Goal: Task Accomplishment & Management: Manage account settings

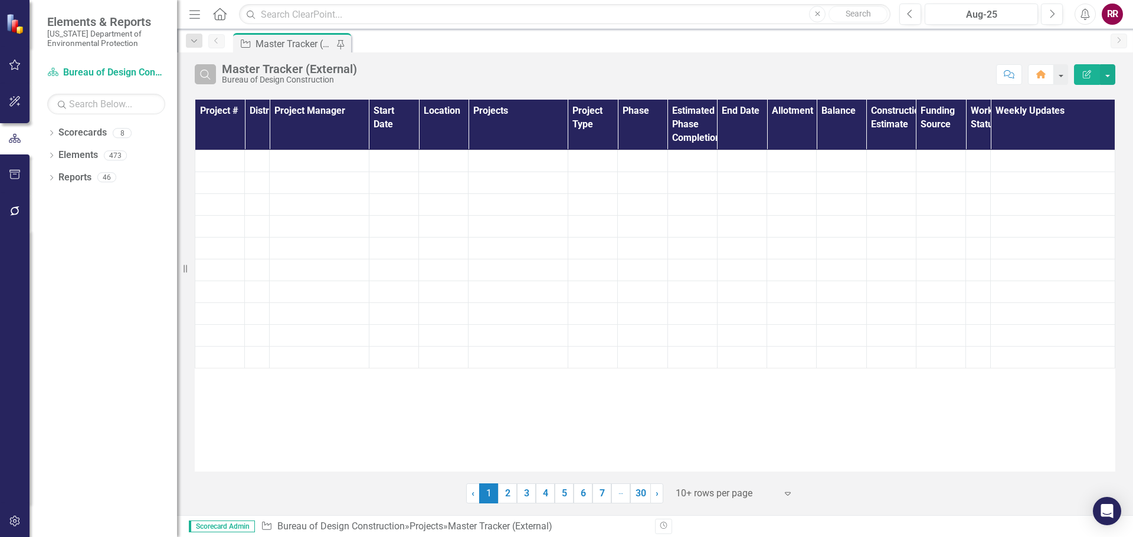
click at [205, 73] on icon "Search" at bounding box center [205, 74] width 13 height 11
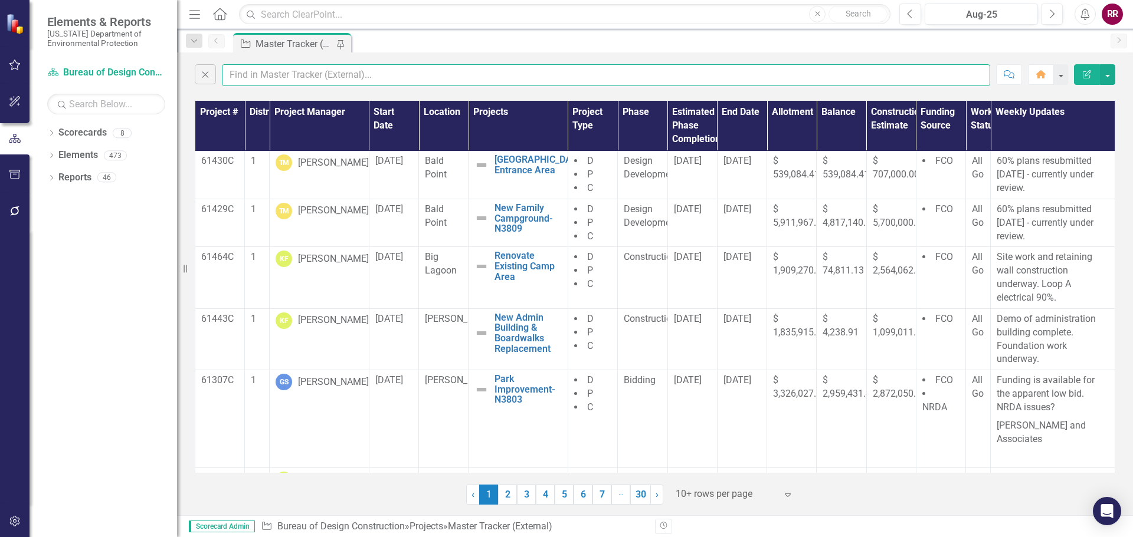
click at [244, 73] on input "text" at bounding box center [606, 75] width 768 height 22
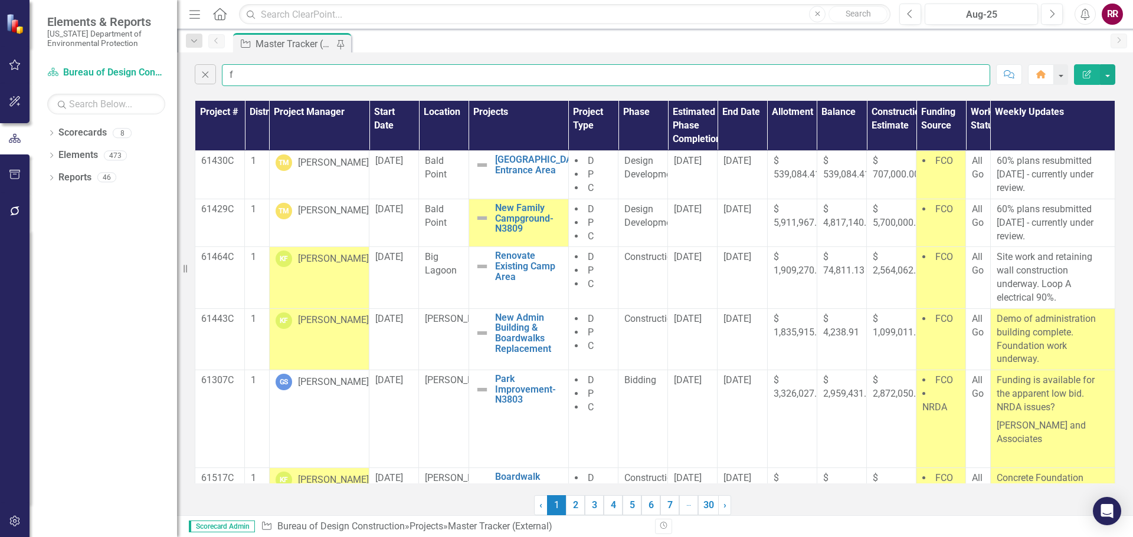
type input "finkbeiner"
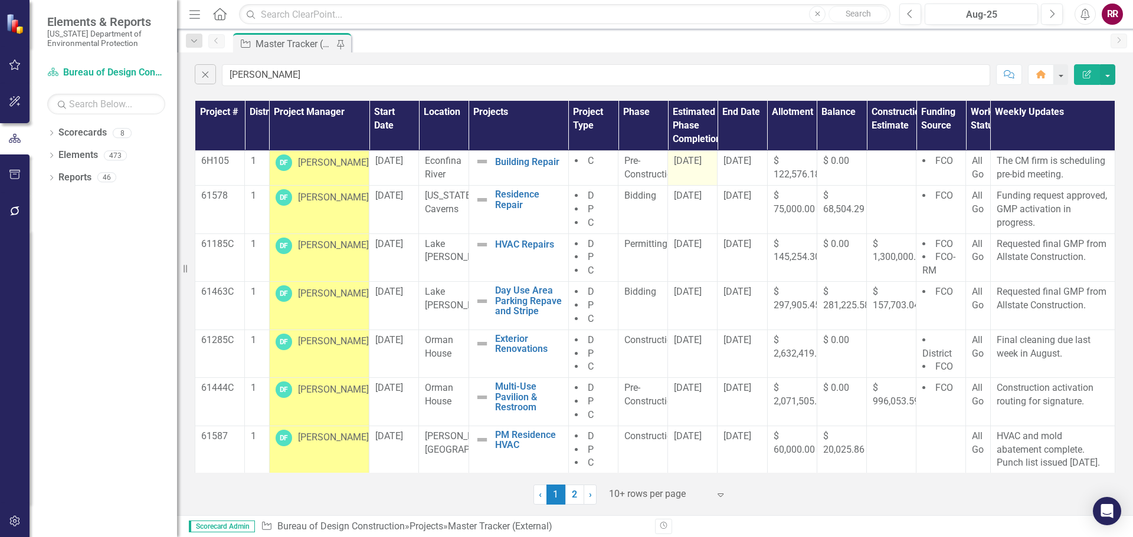
click at [690, 162] on span "8/8/25" at bounding box center [688, 160] width 28 height 11
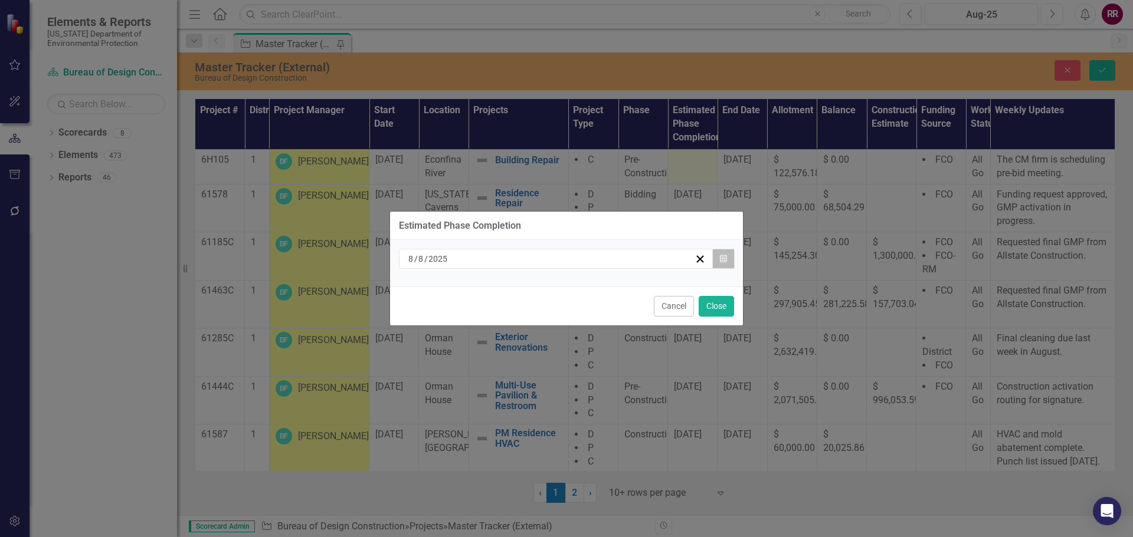
click at [723, 258] on icon "Calendar" at bounding box center [723, 259] width 7 height 8
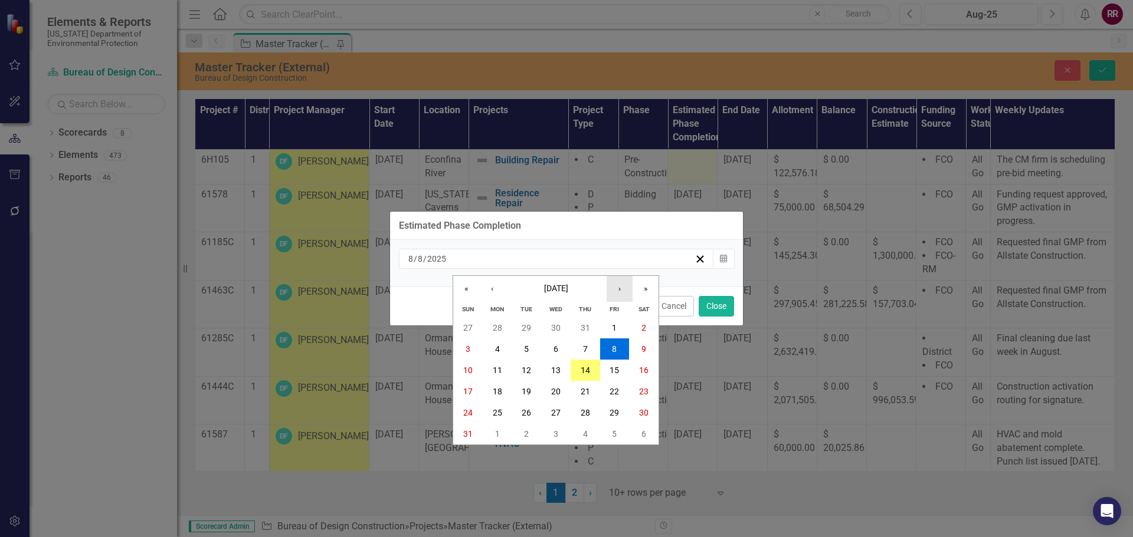
click at [613, 290] on button "›" at bounding box center [619, 289] width 26 height 26
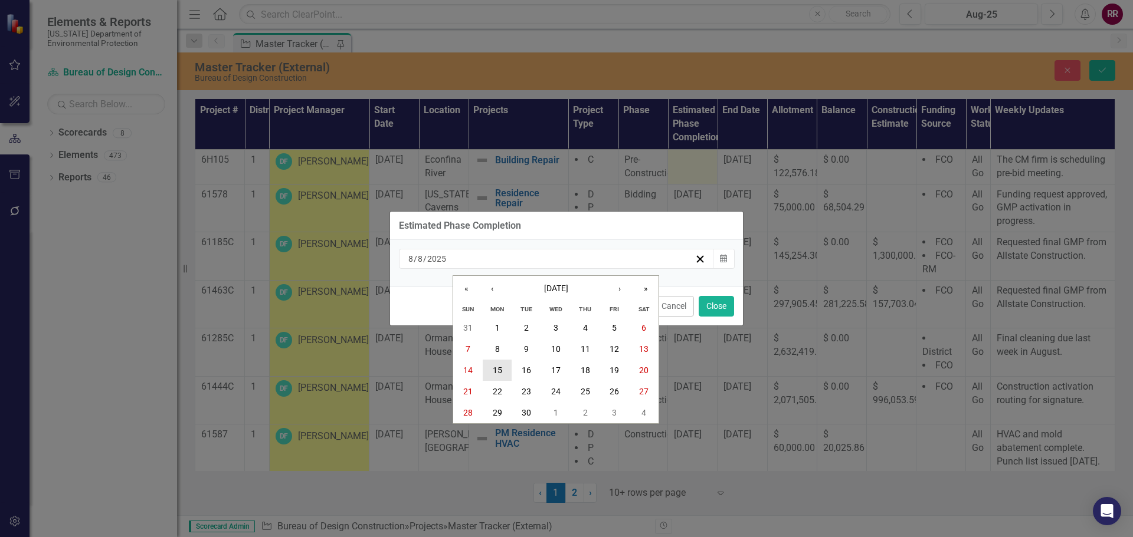
click at [496, 372] on abbr "15" at bounding box center [497, 370] width 9 height 9
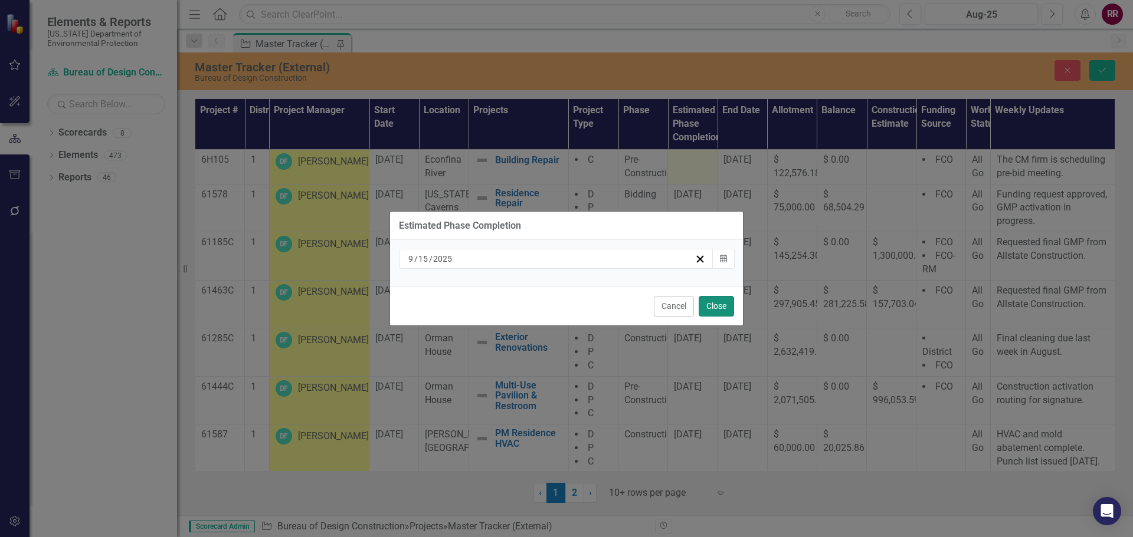
click at [714, 307] on button "Close" at bounding box center [715, 306] width 35 height 21
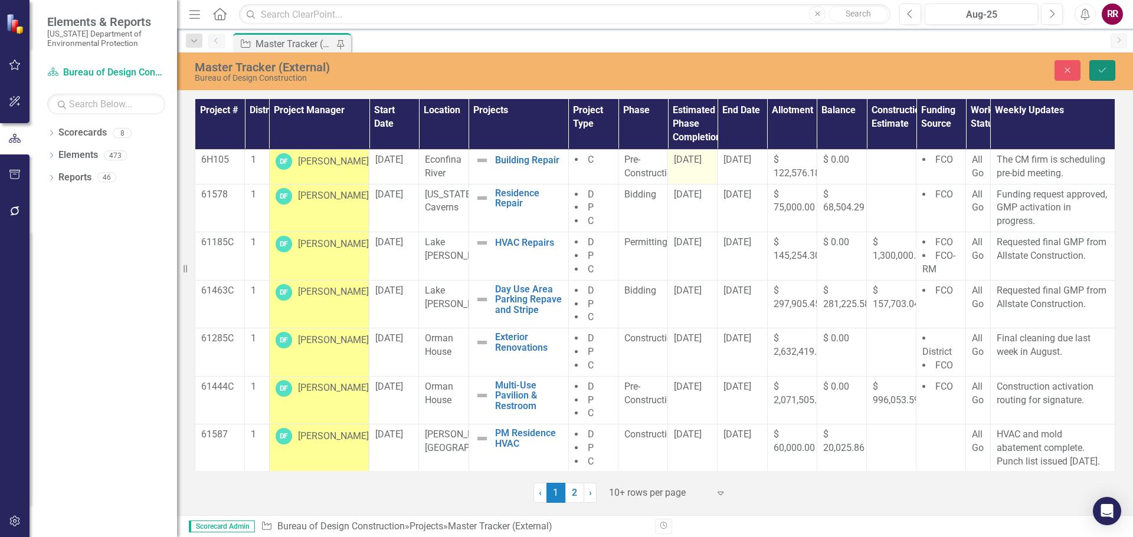
click at [1098, 71] on icon "Save" at bounding box center [1102, 70] width 11 height 8
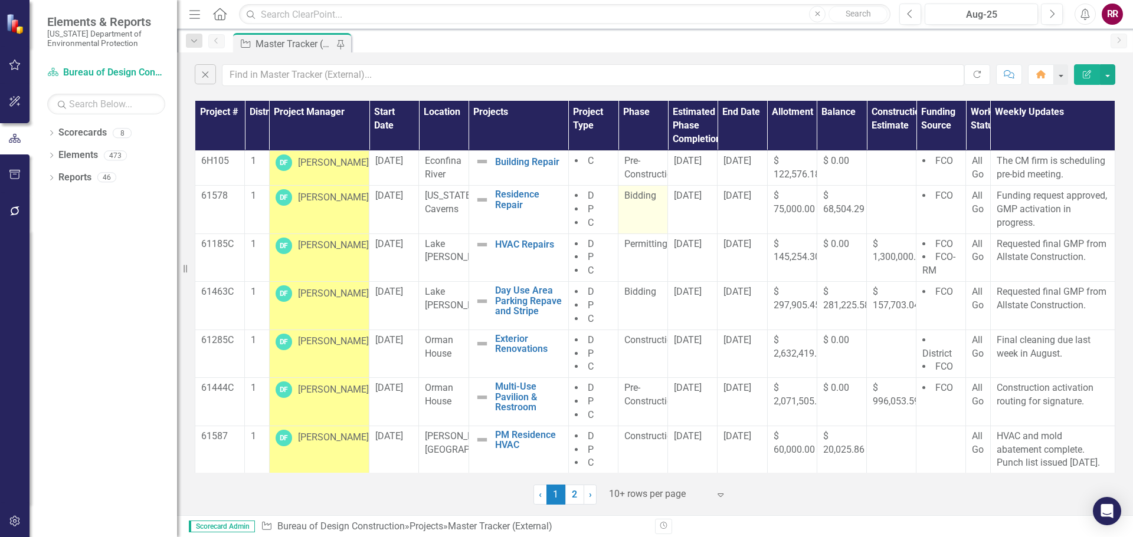
click at [642, 198] on span "Bidding" at bounding box center [640, 195] width 32 height 11
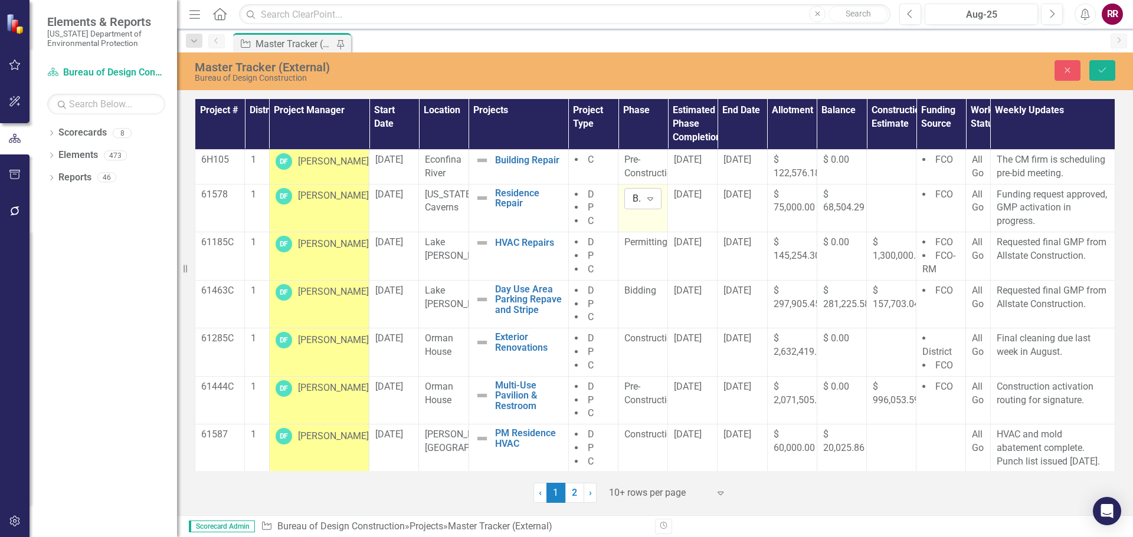
click at [644, 198] on icon "Expand" at bounding box center [650, 198] width 12 height 9
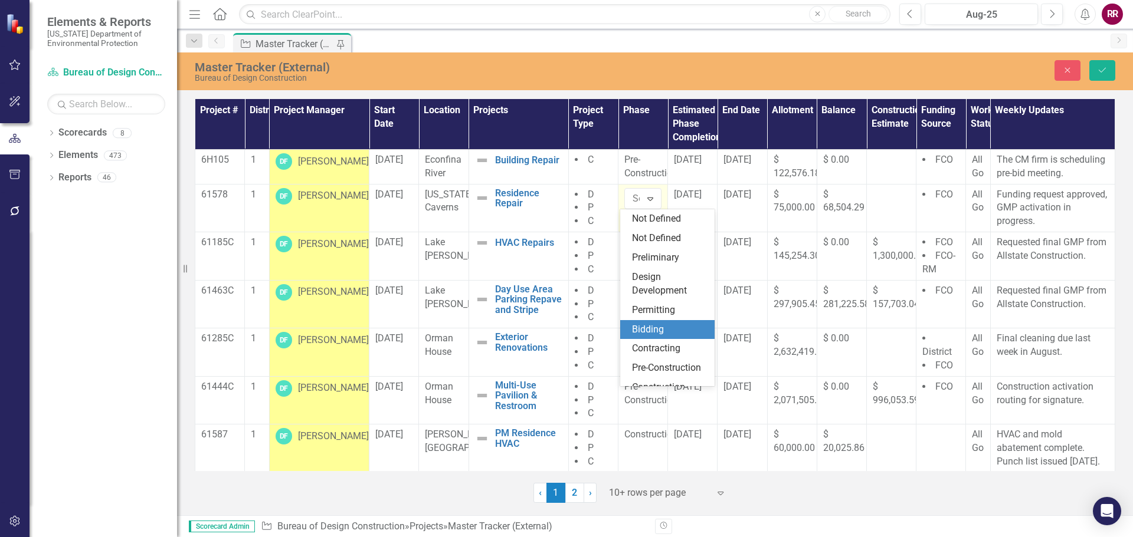
scroll to position [83, 0]
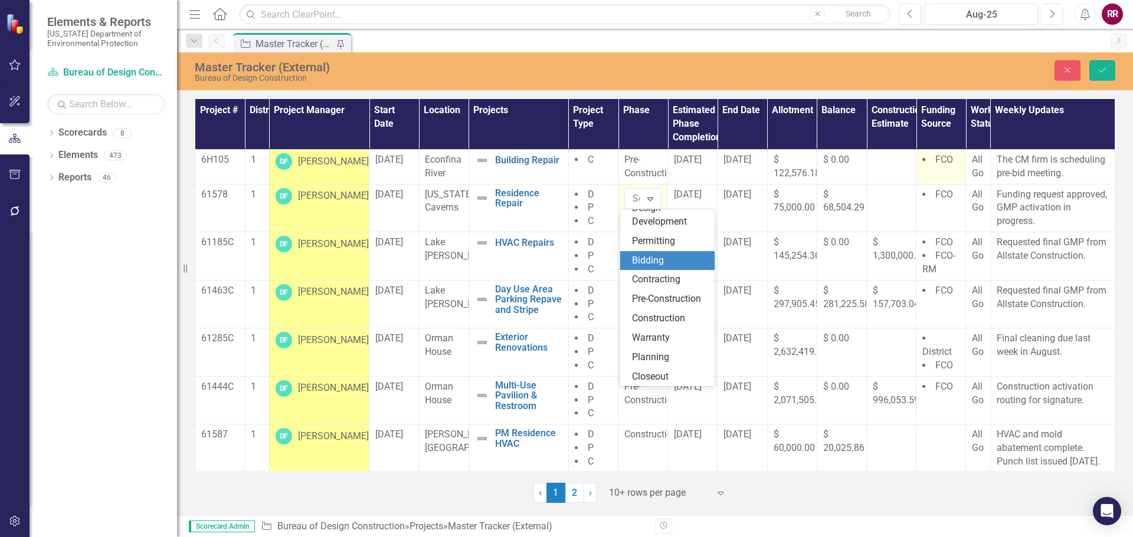
click at [948, 179] on td "FCO" at bounding box center [941, 166] width 50 height 35
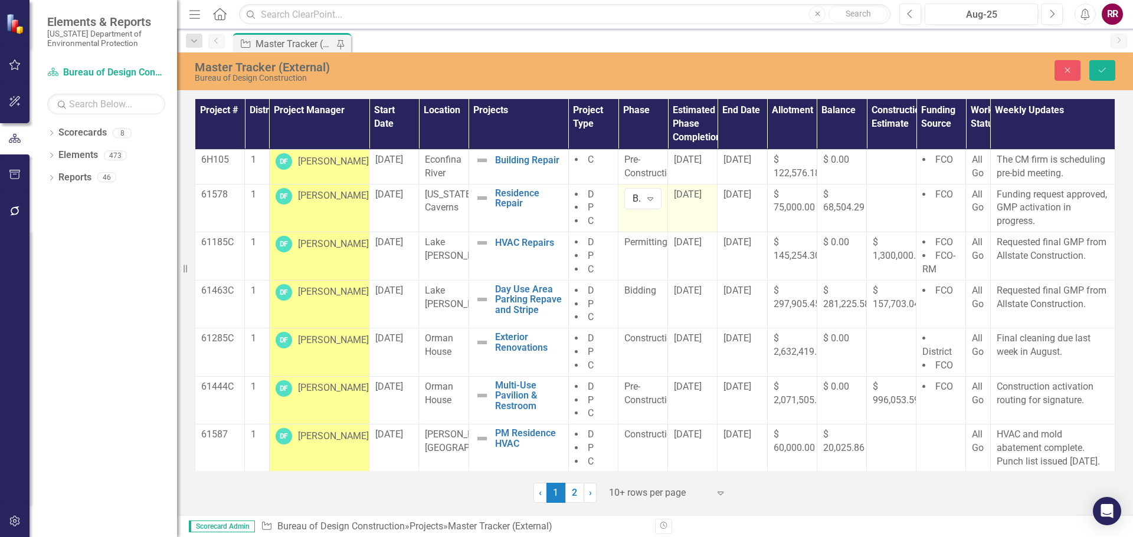
click at [690, 196] on span "8/8/25" at bounding box center [688, 194] width 28 height 11
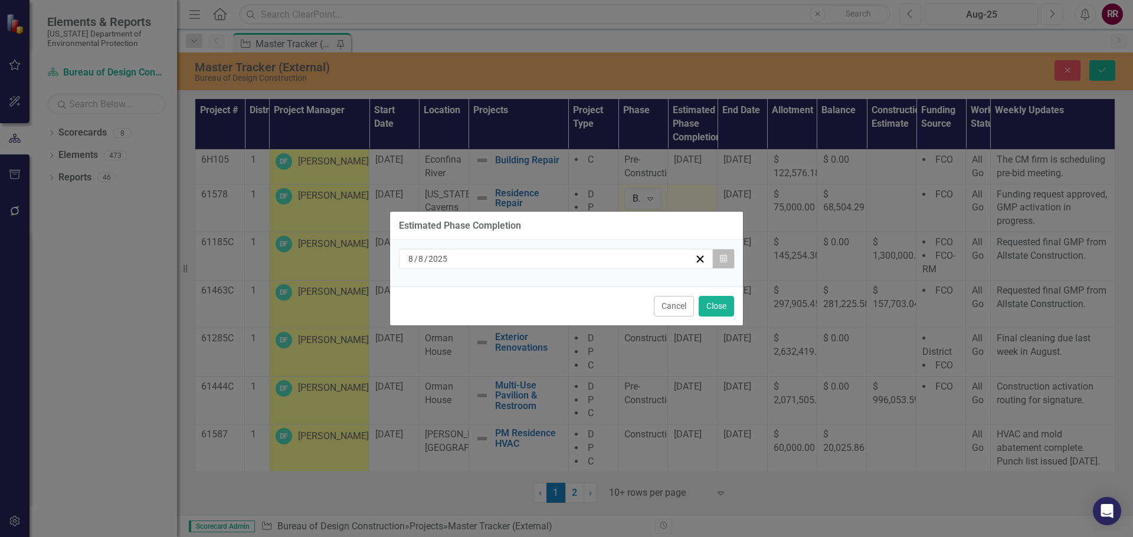
click at [726, 262] on icon "button" at bounding box center [723, 258] width 7 height 8
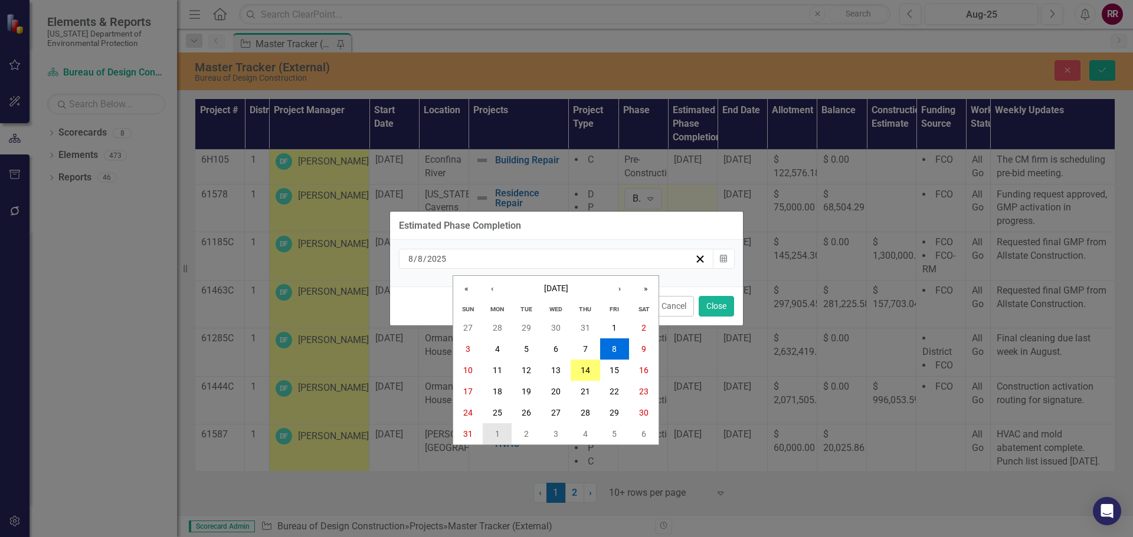
click at [495, 429] on abbr "1" at bounding box center [497, 433] width 5 height 9
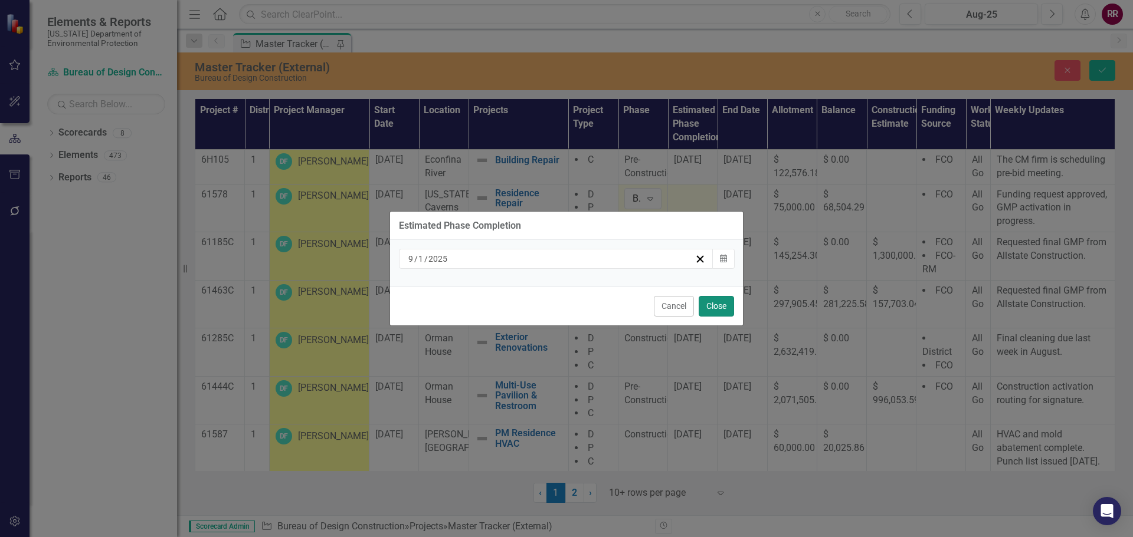
click at [721, 303] on button "Close" at bounding box center [715, 306] width 35 height 21
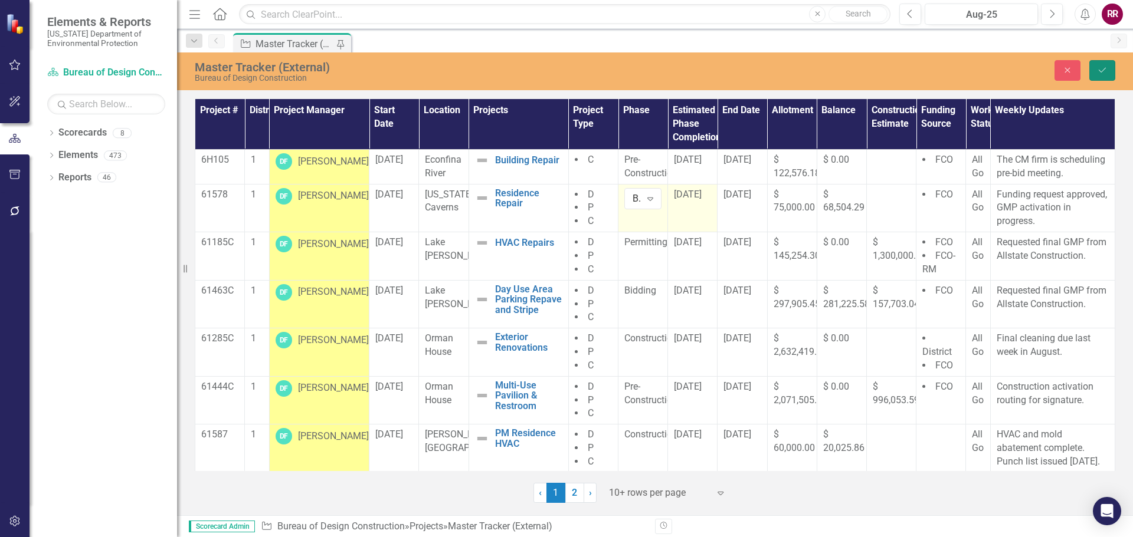
click at [1103, 72] on icon "Save" at bounding box center [1102, 70] width 11 height 8
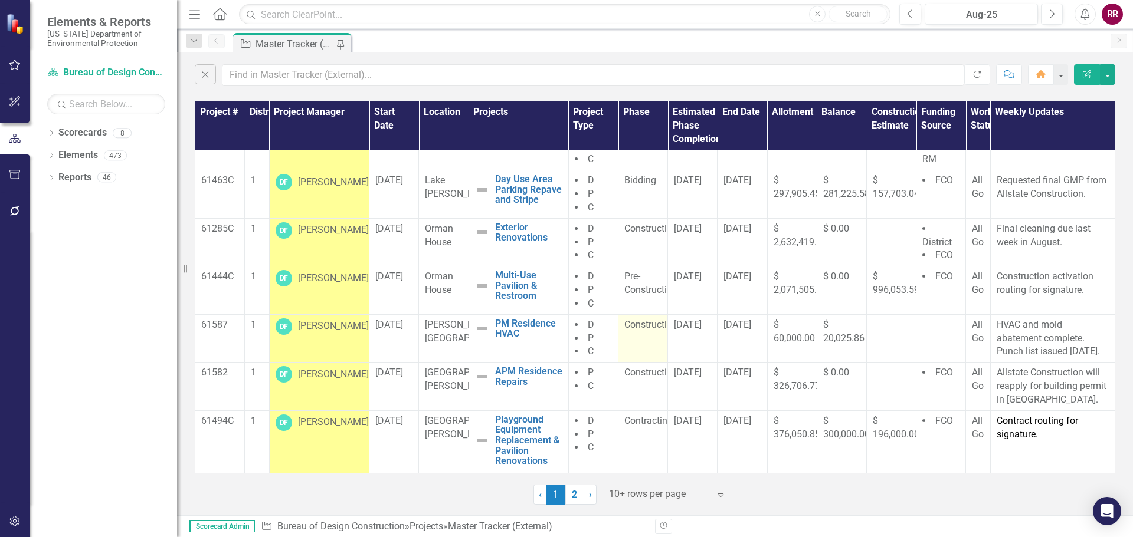
scroll to position [170, 0]
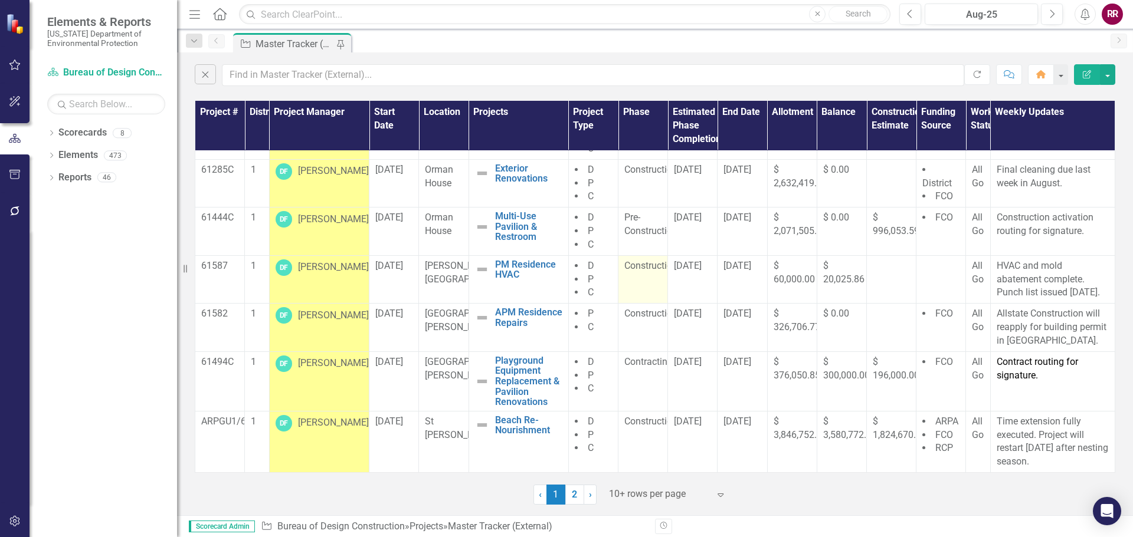
click at [634, 268] on span "Construction" at bounding box center [650, 265] width 53 height 11
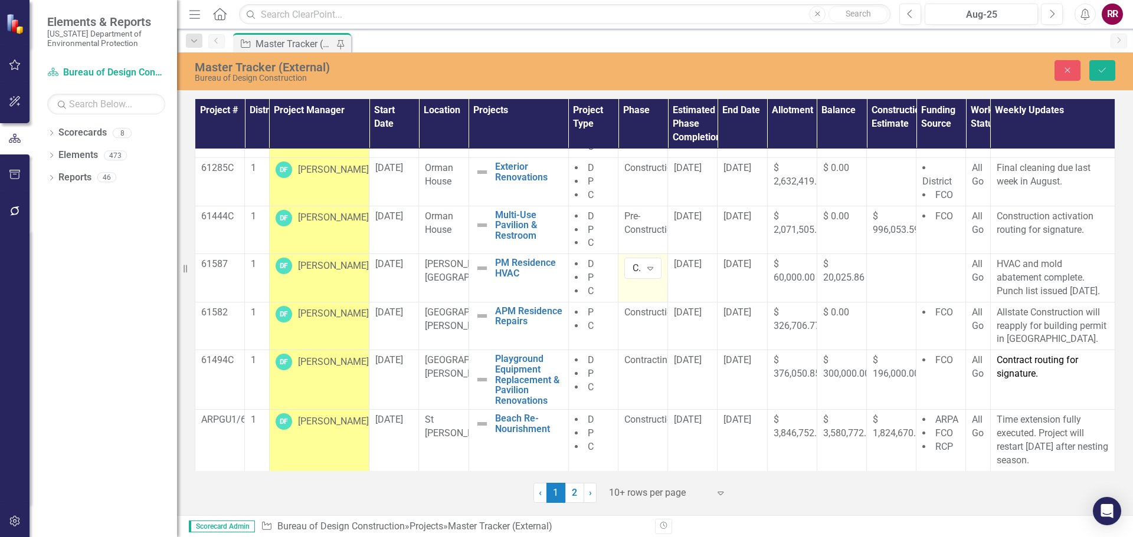
click at [634, 268] on div "Construction" at bounding box center [636, 269] width 8 height 14
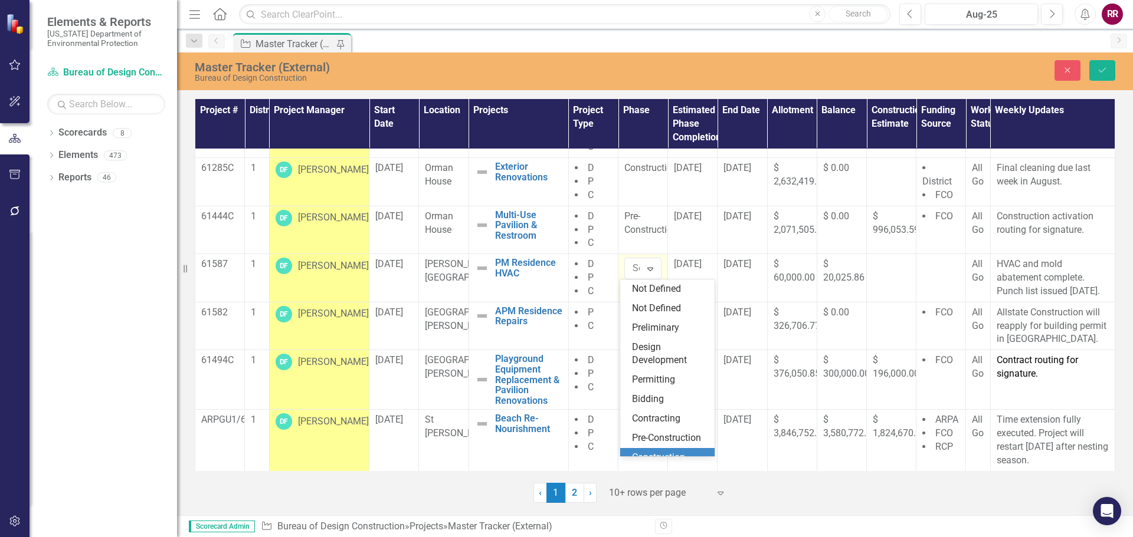
scroll to position [83, 0]
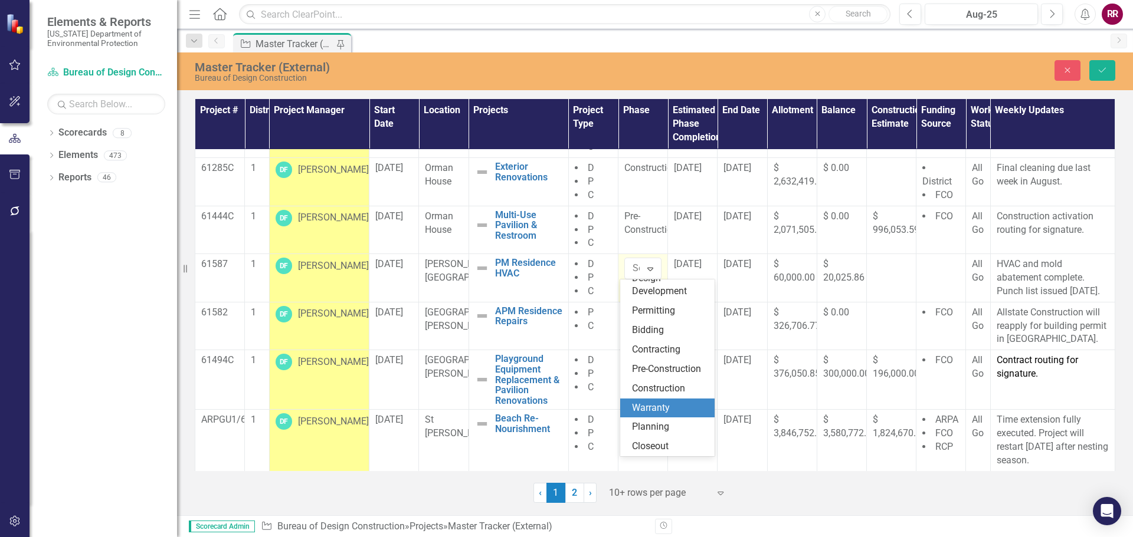
click at [647, 416] on div "Warranty" at bounding box center [667, 408] width 94 height 19
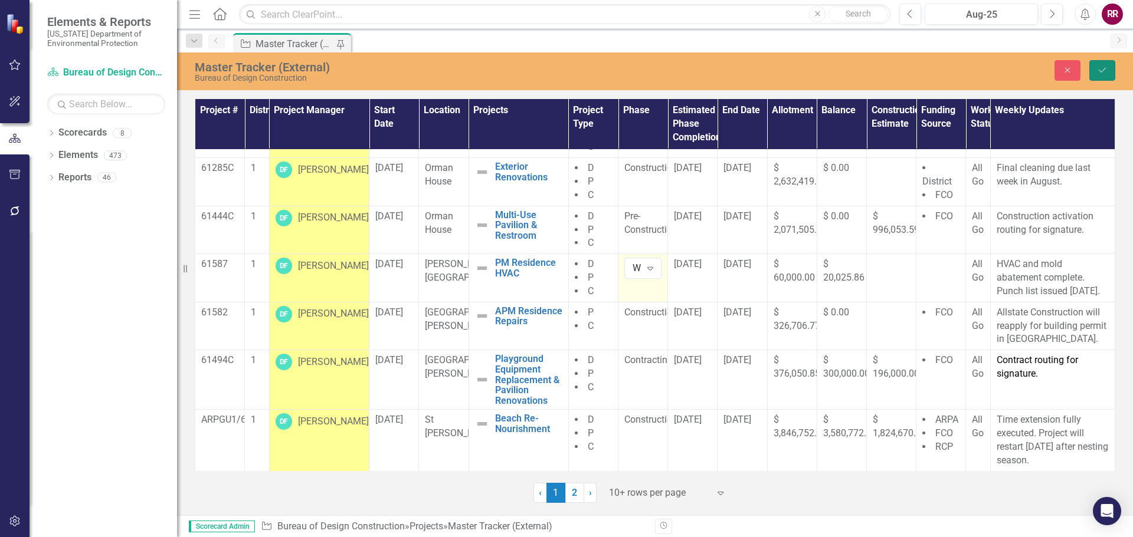
click at [1102, 65] on button "Save" at bounding box center [1102, 70] width 26 height 21
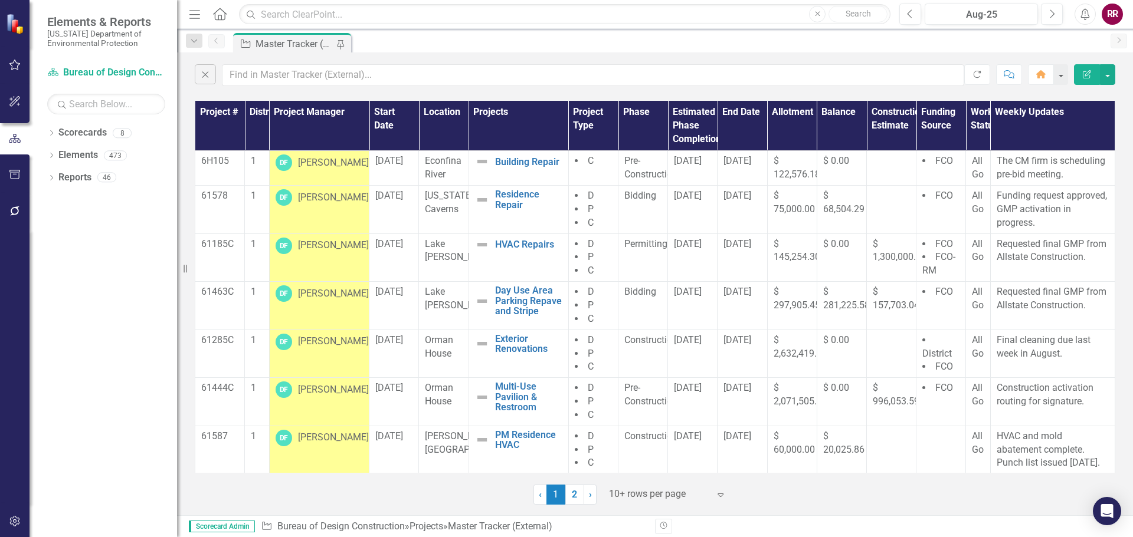
scroll to position [170, 0]
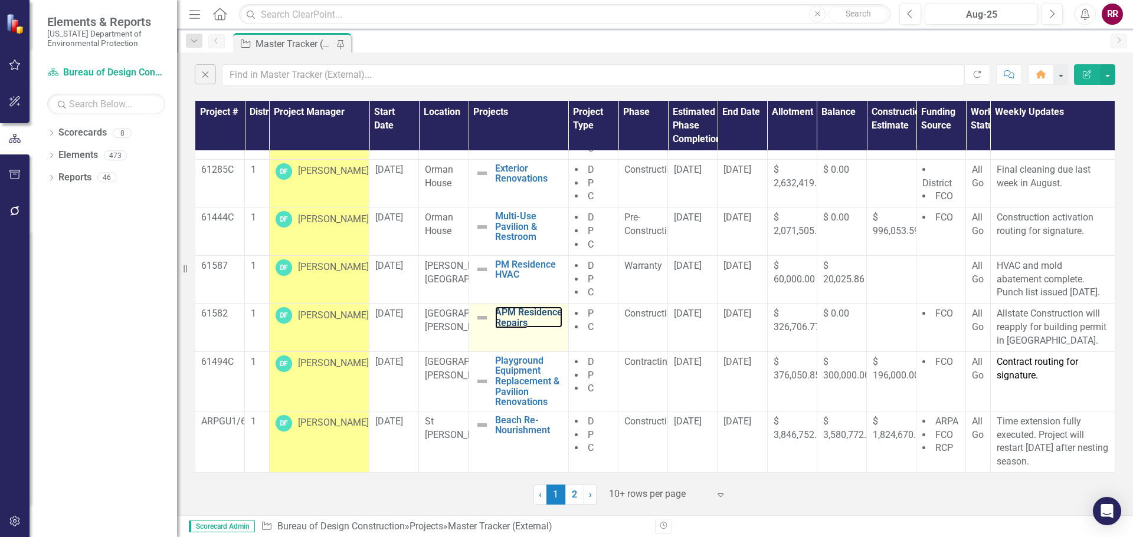
drag, startPoint x: 531, startPoint y: 331, endPoint x: 552, endPoint y: 311, distance: 28.8
click at [575, 494] on link "2" at bounding box center [574, 495] width 19 height 20
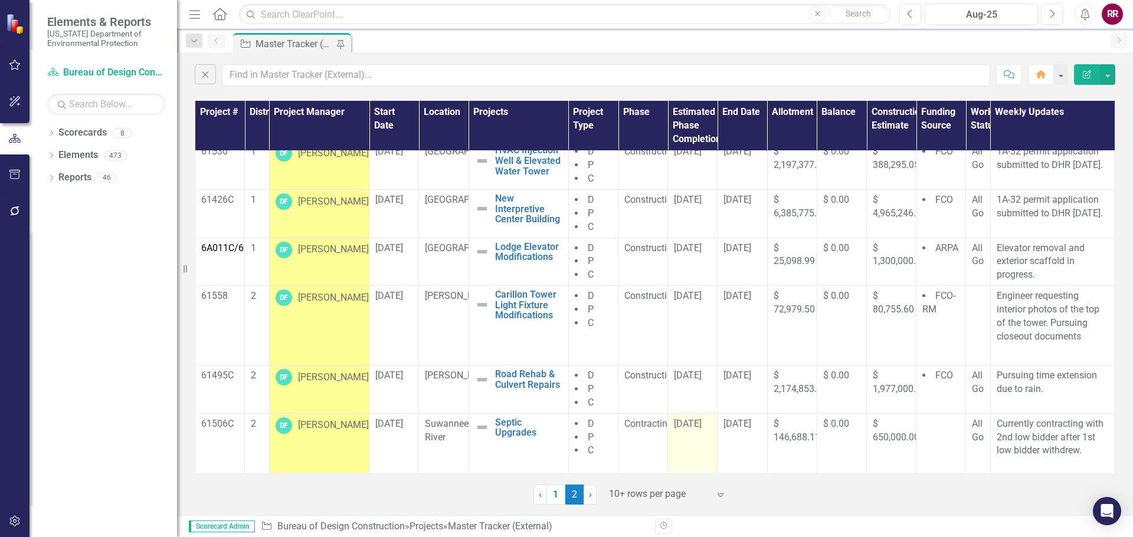
scroll to position [210, 0]
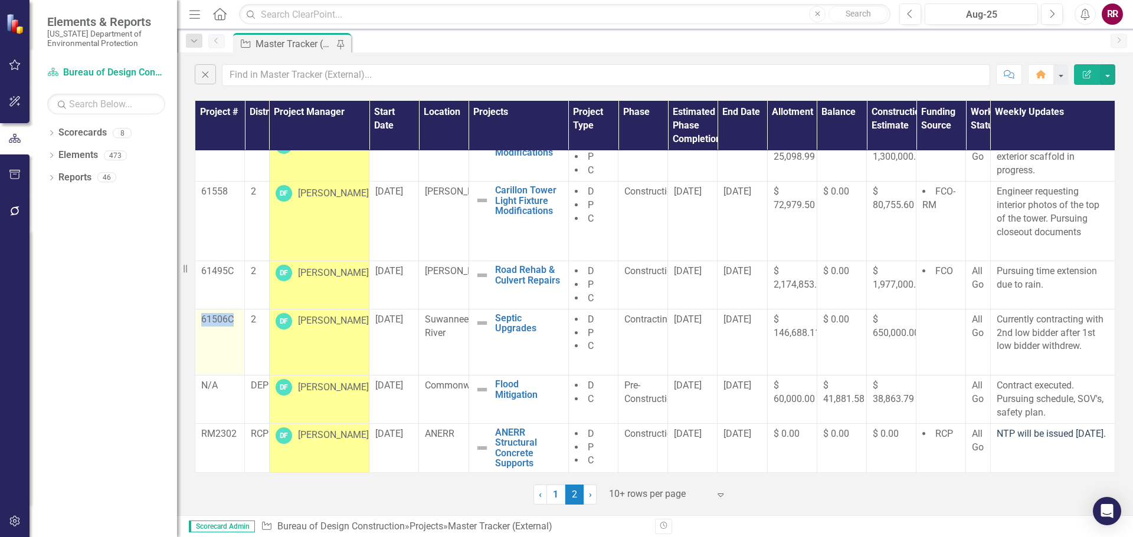
drag, startPoint x: 232, startPoint y: 320, endPoint x: 198, endPoint y: 316, distance: 34.4
click at [198, 316] on td "61506C" at bounding box center [220, 342] width 50 height 66
copy p "61506C"
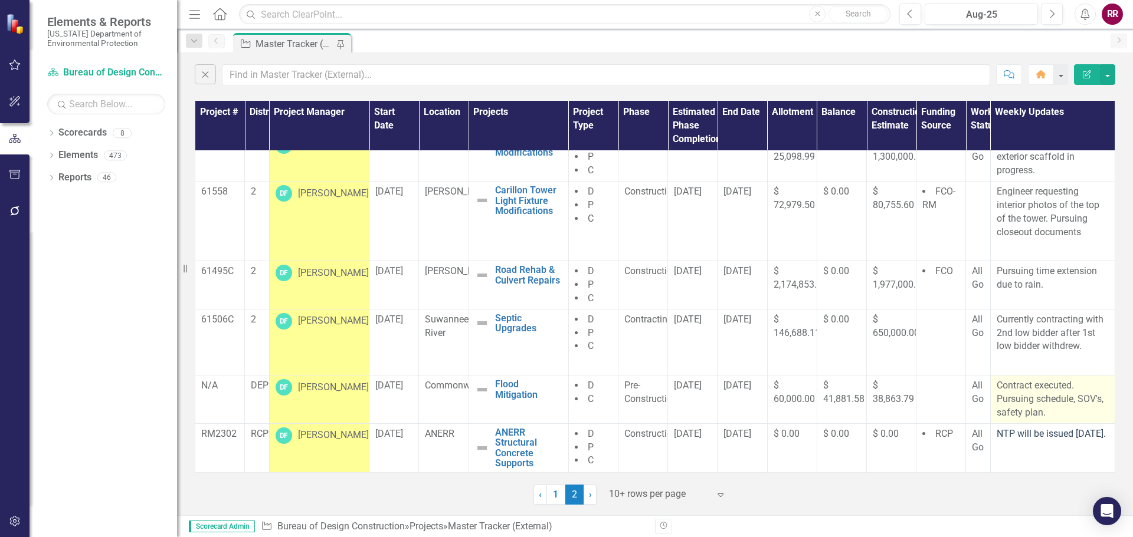
click at [1018, 405] on p "Contract executed. Pursuing schedule, SOV's, safety plan." at bounding box center [1052, 399] width 112 height 41
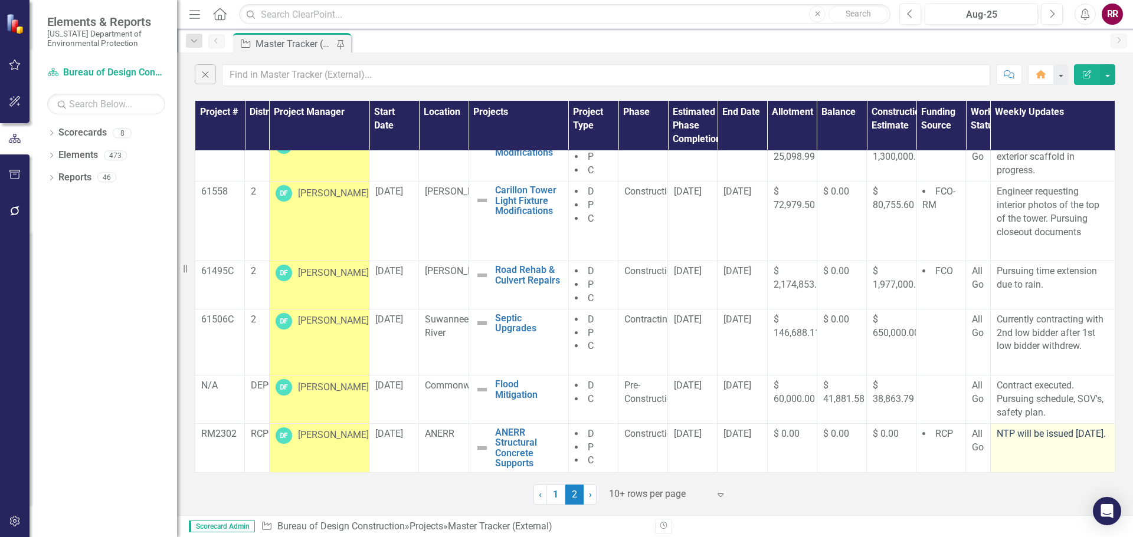
click at [1035, 441] on p "NTP will be issued 8/25/25." at bounding box center [1052, 435] width 112 height 14
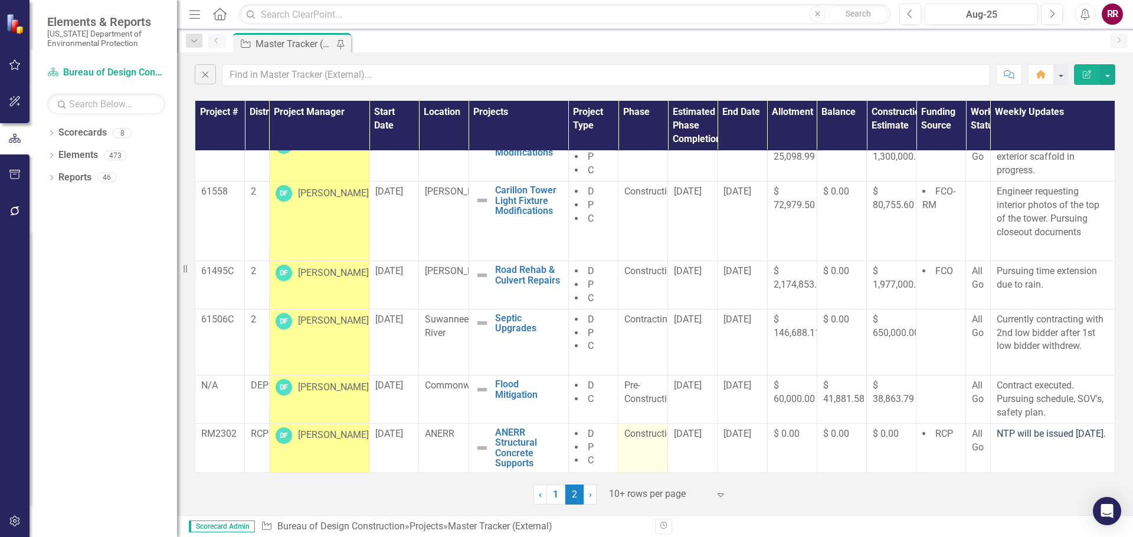
click at [642, 436] on span "Construction" at bounding box center [650, 433] width 53 height 11
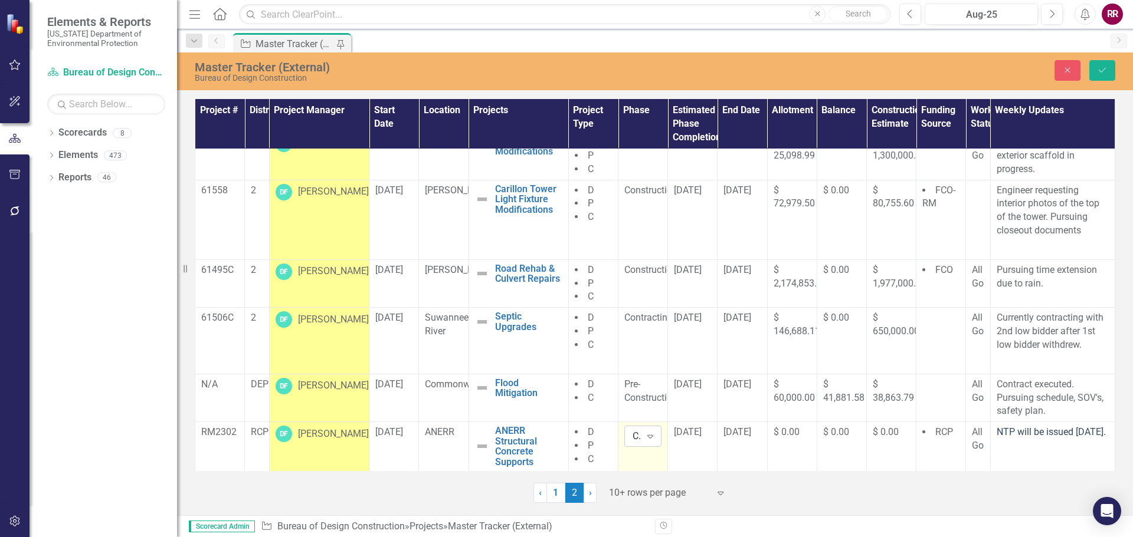
click at [652, 441] on div "Expand" at bounding box center [649, 436] width 21 height 19
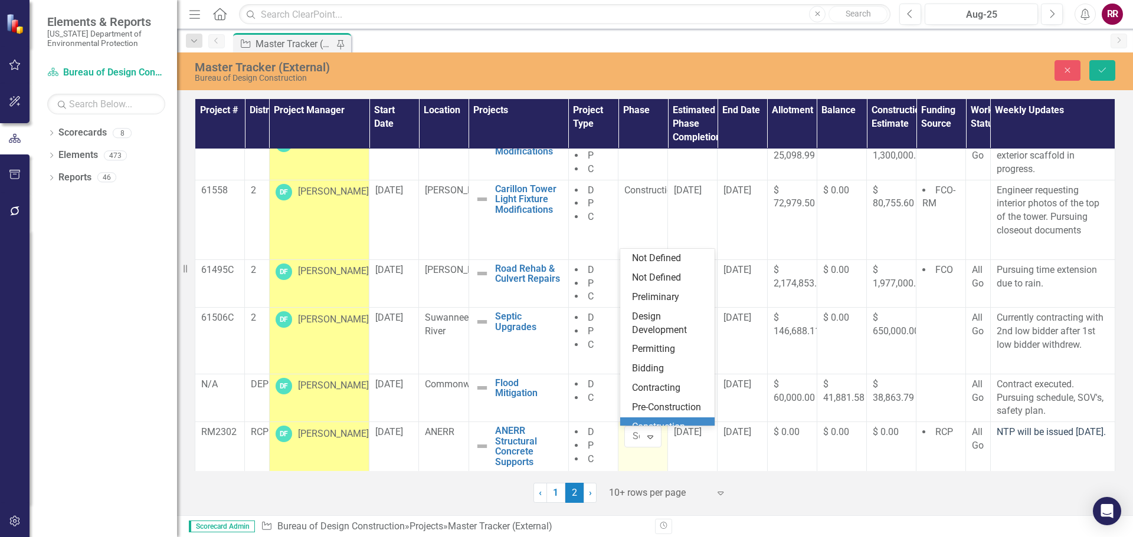
scroll to position [83, 0]
click at [658, 337] on div "Pre-Construction" at bounding box center [670, 339] width 76 height 14
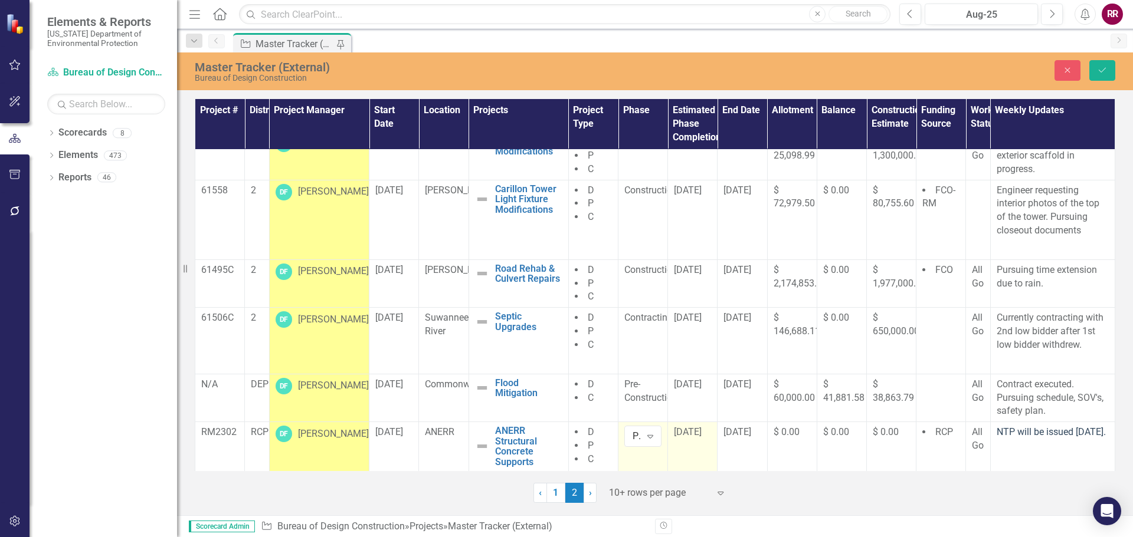
click at [692, 432] on span "[DATE]" at bounding box center [688, 431] width 28 height 11
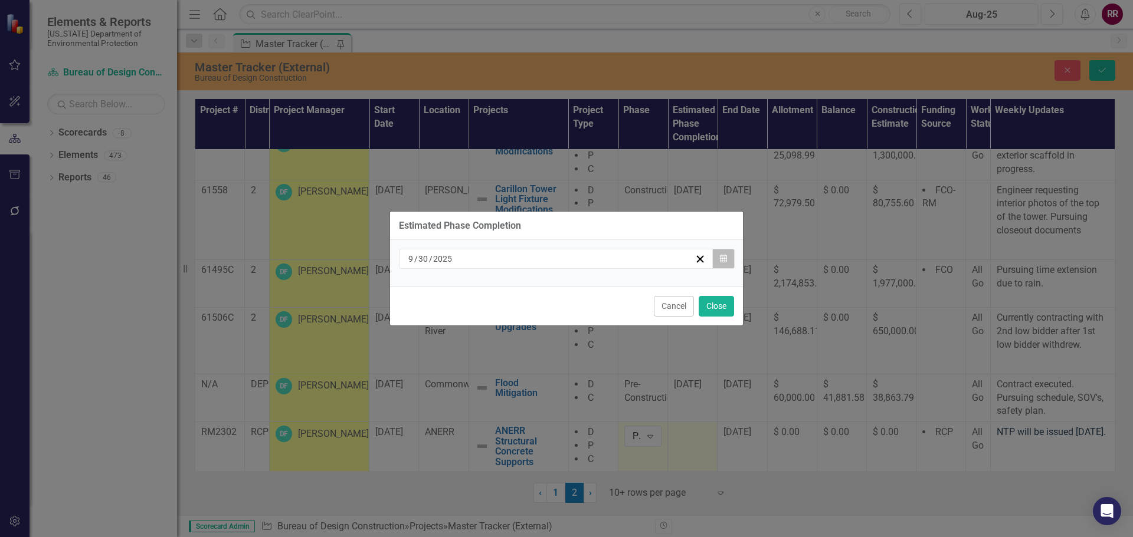
click at [724, 260] on icon "Calendar" at bounding box center [723, 259] width 7 height 8
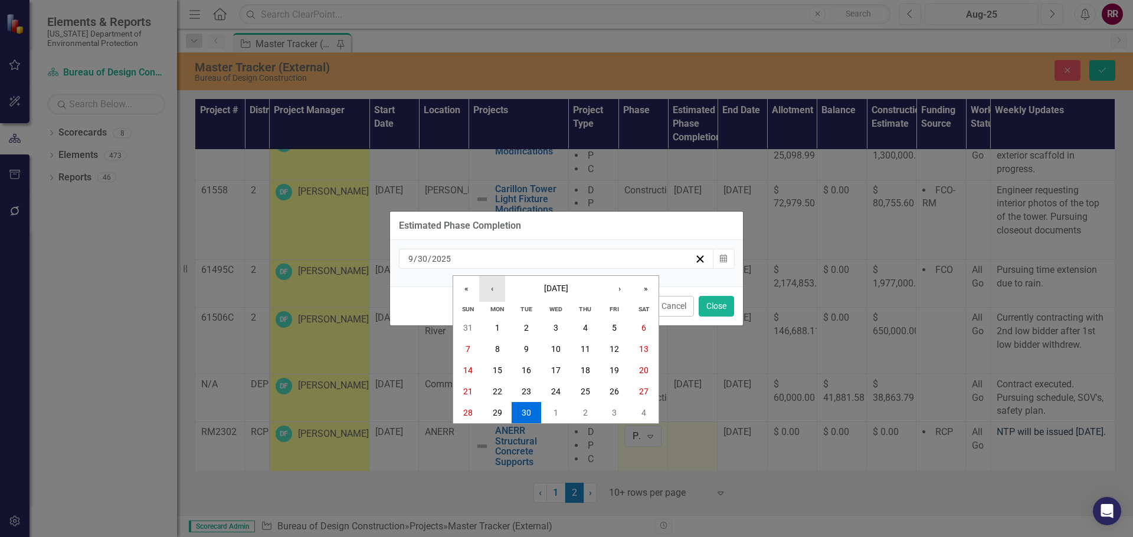
click at [494, 291] on button "‹" at bounding box center [492, 289] width 26 height 26
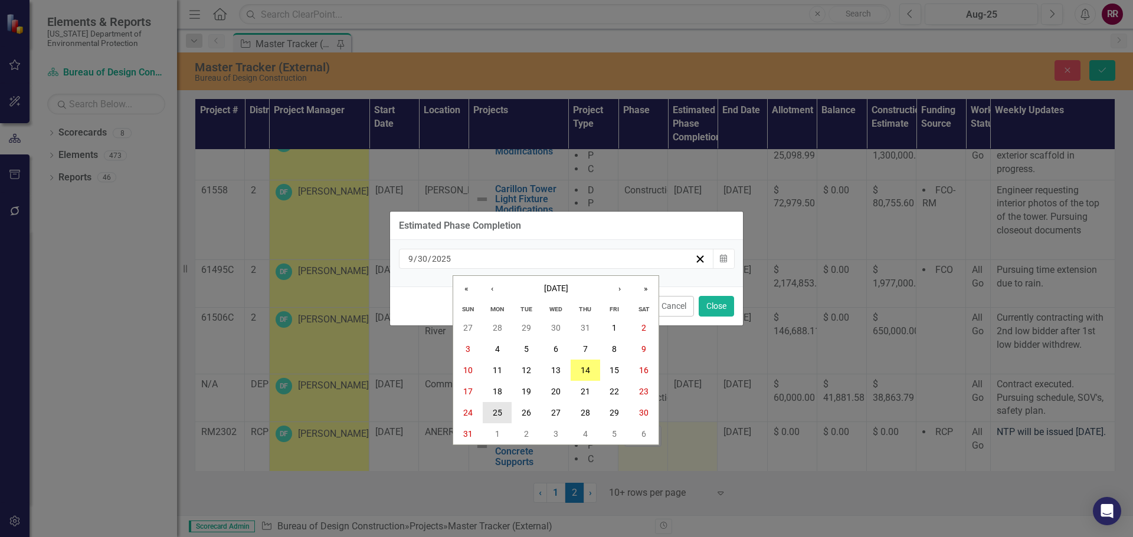
click at [494, 415] on abbr "25" at bounding box center [497, 412] width 9 height 9
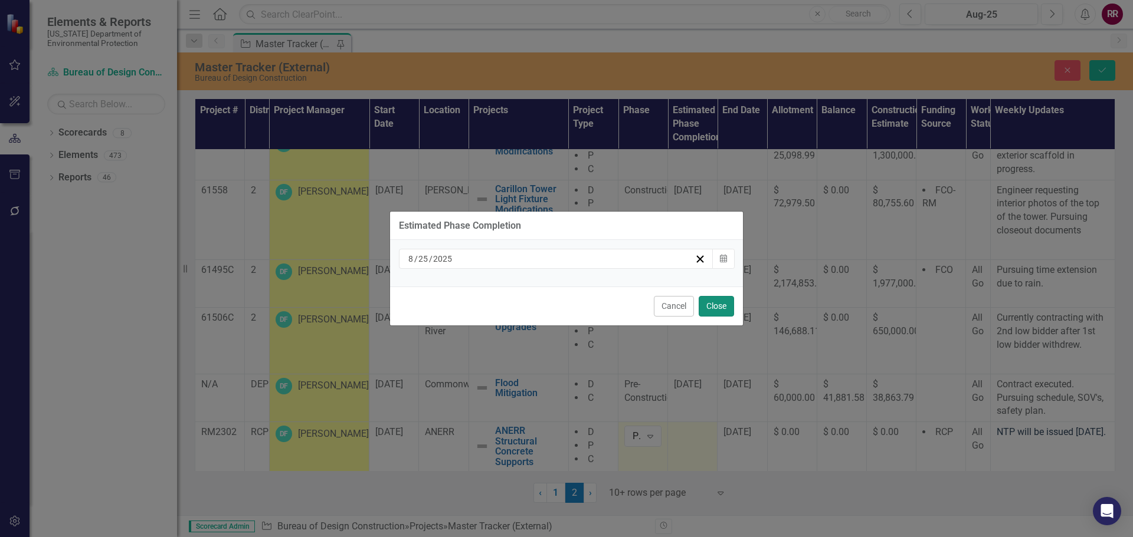
click at [704, 303] on button "Close" at bounding box center [715, 306] width 35 height 21
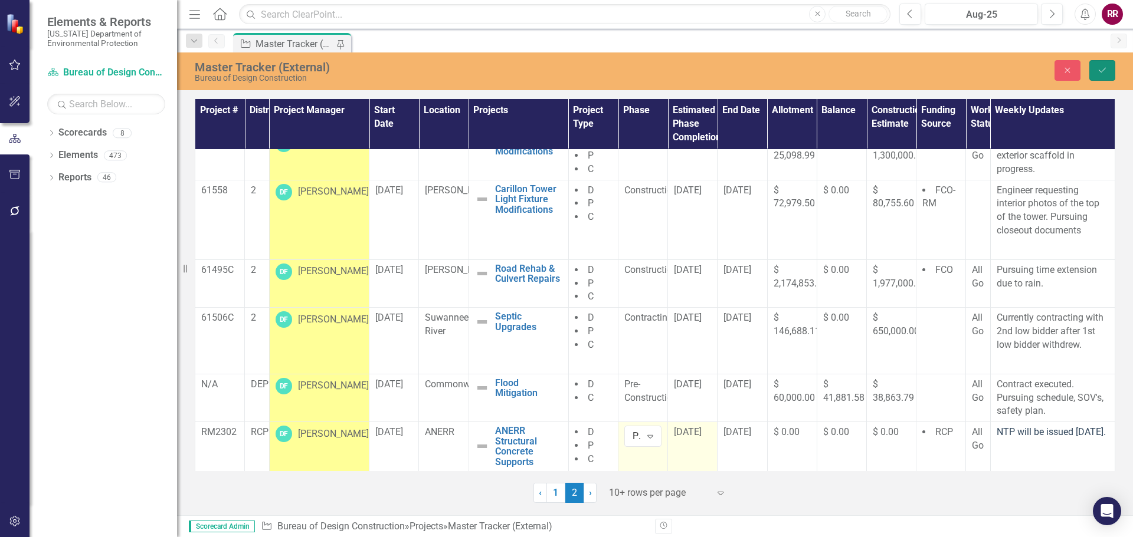
click at [1110, 69] on button "Save" at bounding box center [1102, 70] width 26 height 21
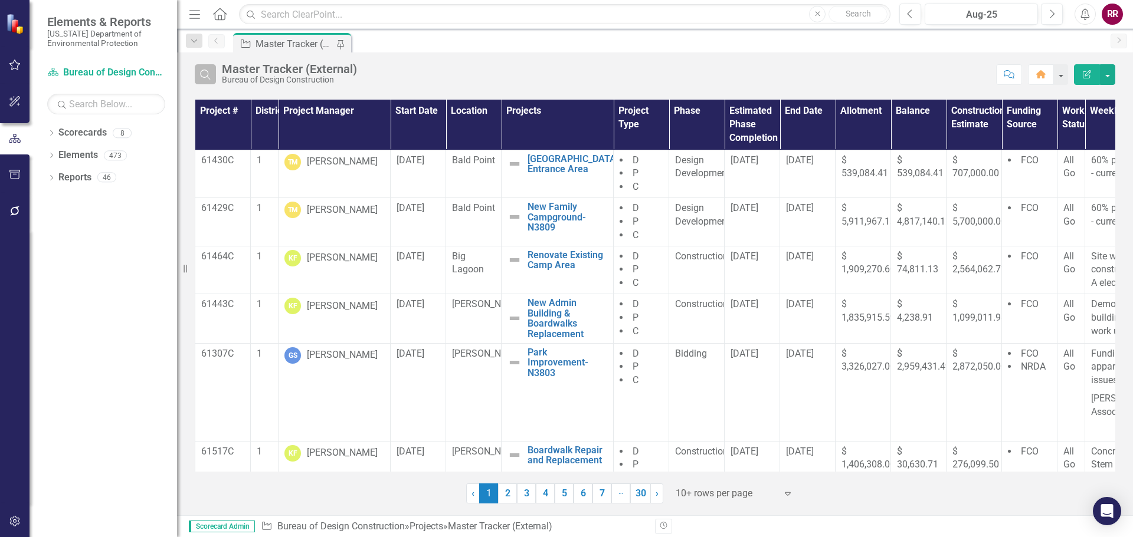
click at [208, 73] on icon "button" at bounding box center [205, 75] width 10 height 10
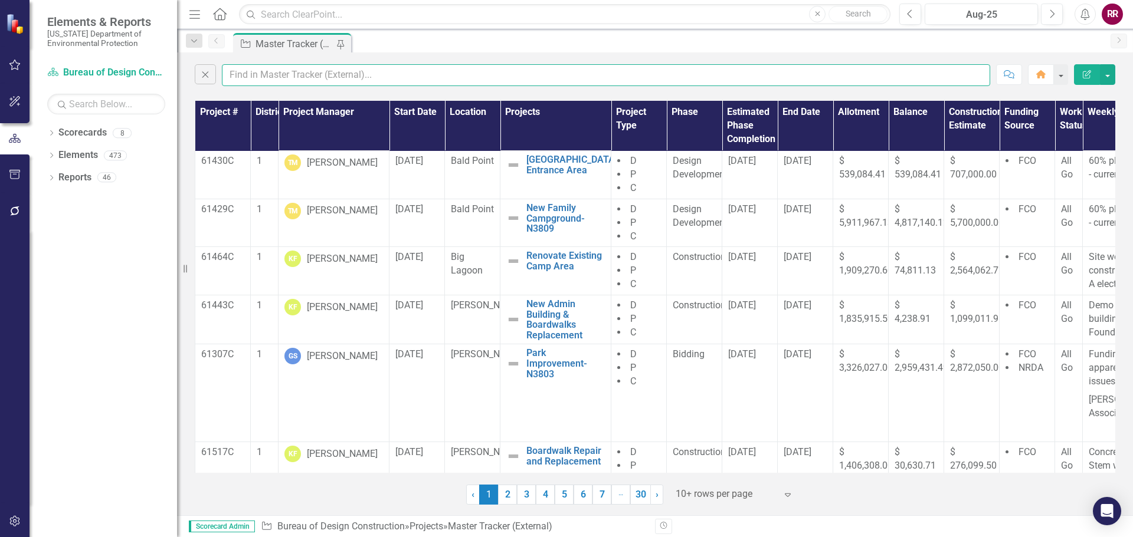
click at [280, 76] on input "text" at bounding box center [606, 75] width 768 height 22
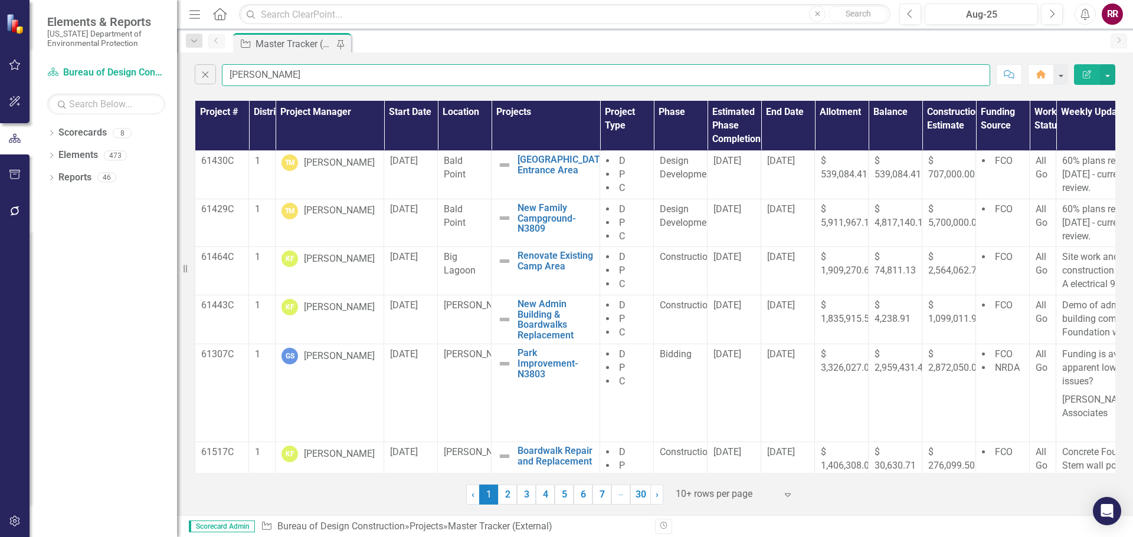
type input "[PERSON_NAME]"
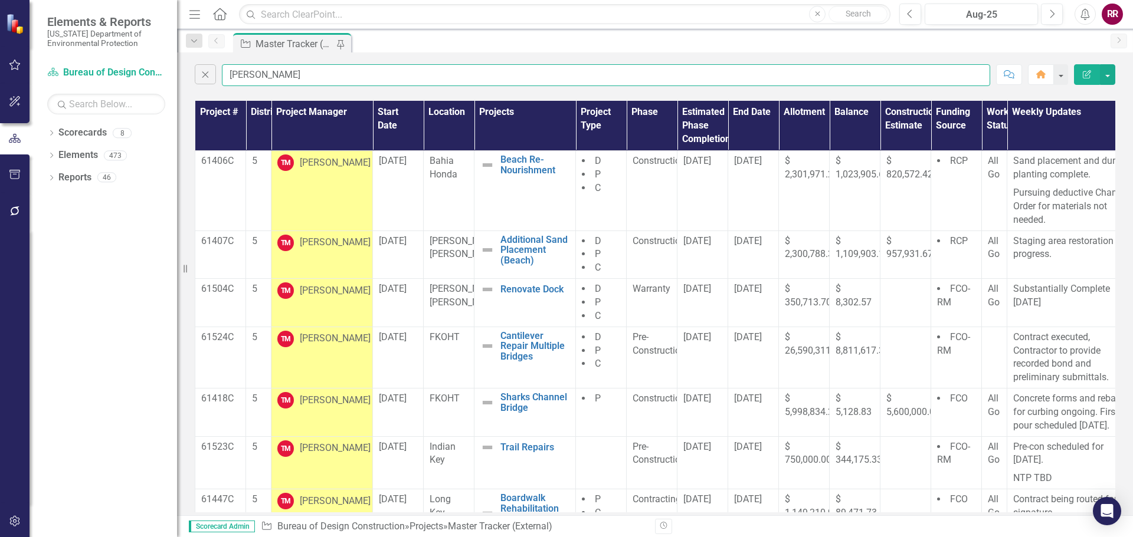
click at [559, 74] on input "[PERSON_NAME]" at bounding box center [606, 75] width 768 height 22
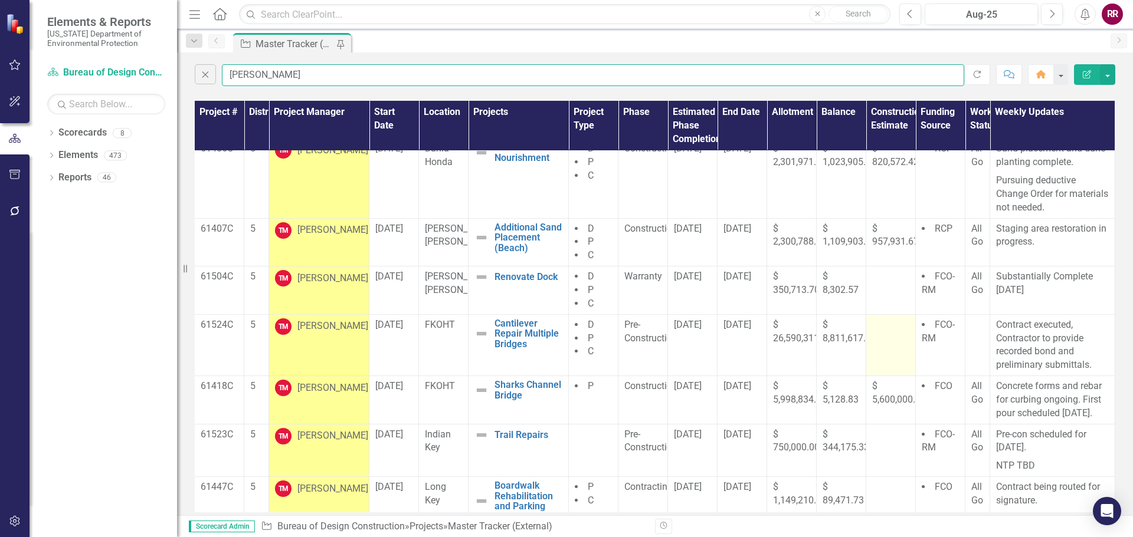
scroll to position [0, 9]
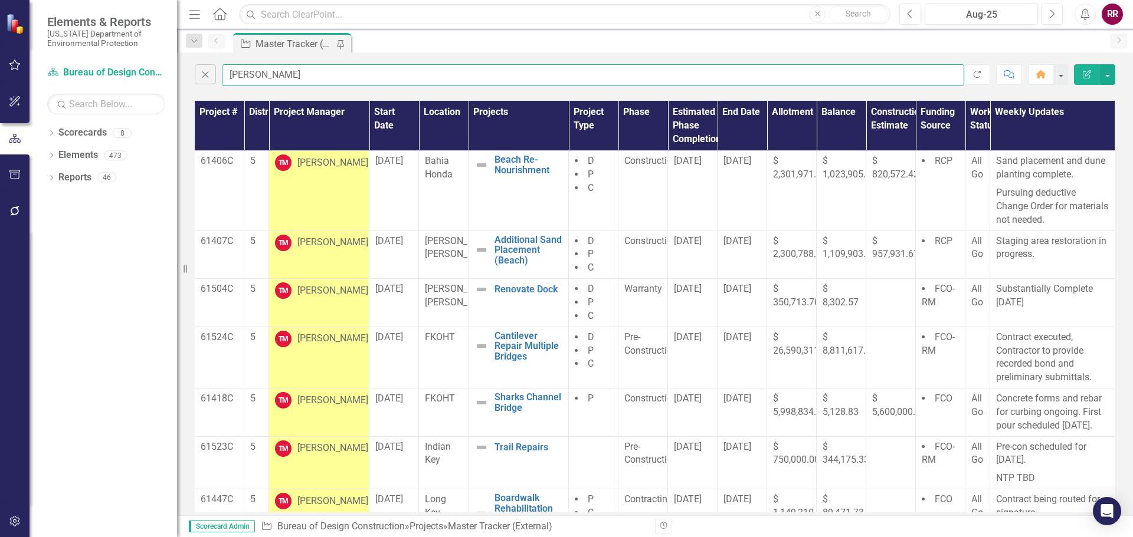
drag, startPoint x: 753, startPoint y: 156, endPoint x: 700, endPoint y: 83, distance: 90.4
click at [700, 83] on input "[PERSON_NAME]" at bounding box center [593, 75] width 742 height 22
